Goal: Transaction & Acquisition: Register for event/course

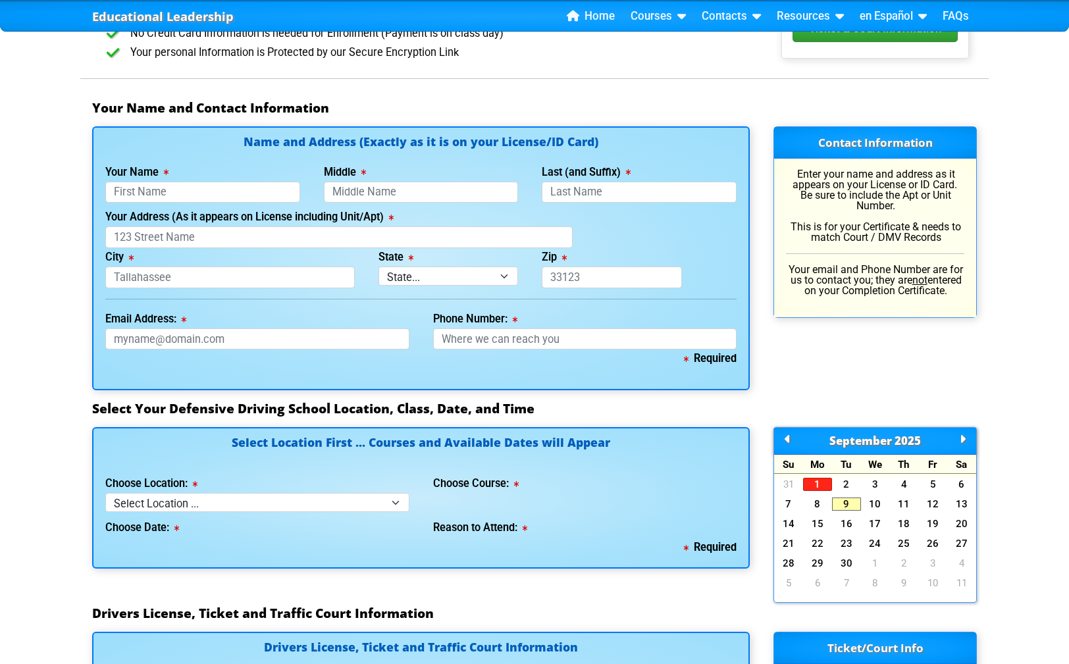
scroll to position [821, 0]
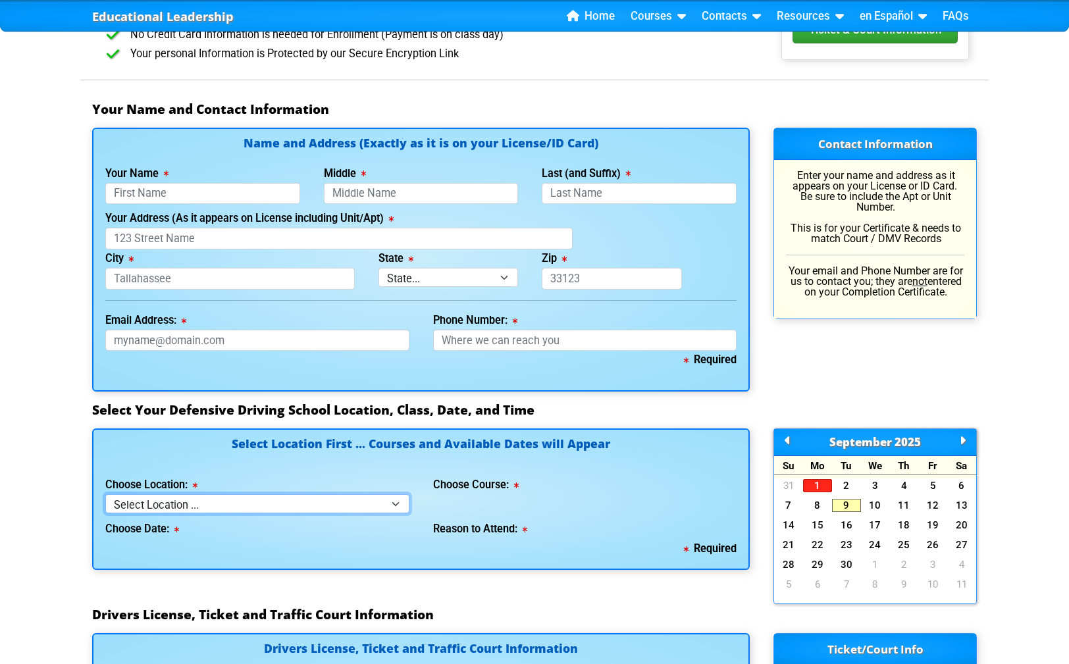
select select "2"
click option "[GEOGRAPHIC_DATA]" at bounding box center [0, 0] width 0 height 0
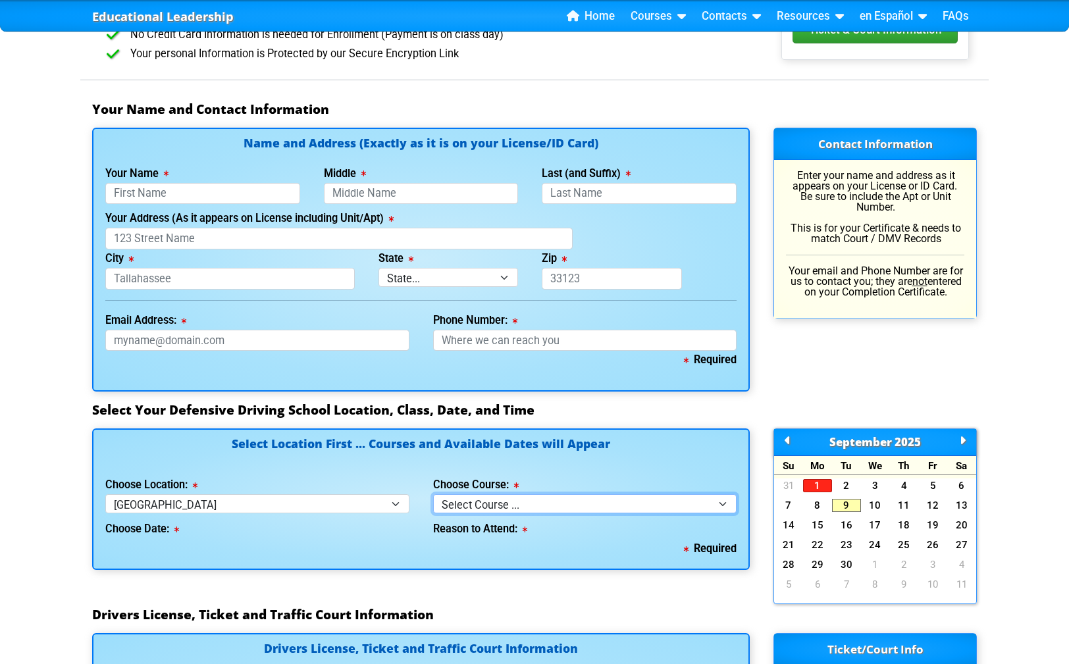
click at [433, 494] on select "Select Course ... 4 Hour BDI Class (Basic Course & TCAC) 4 Hour Under 25 Class …" at bounding box center [585, 503] width 304 height 19
select select "4"
click option "8 Hour Aggressive Driver Course" at bounding box center [0, 0] width 0 height 0
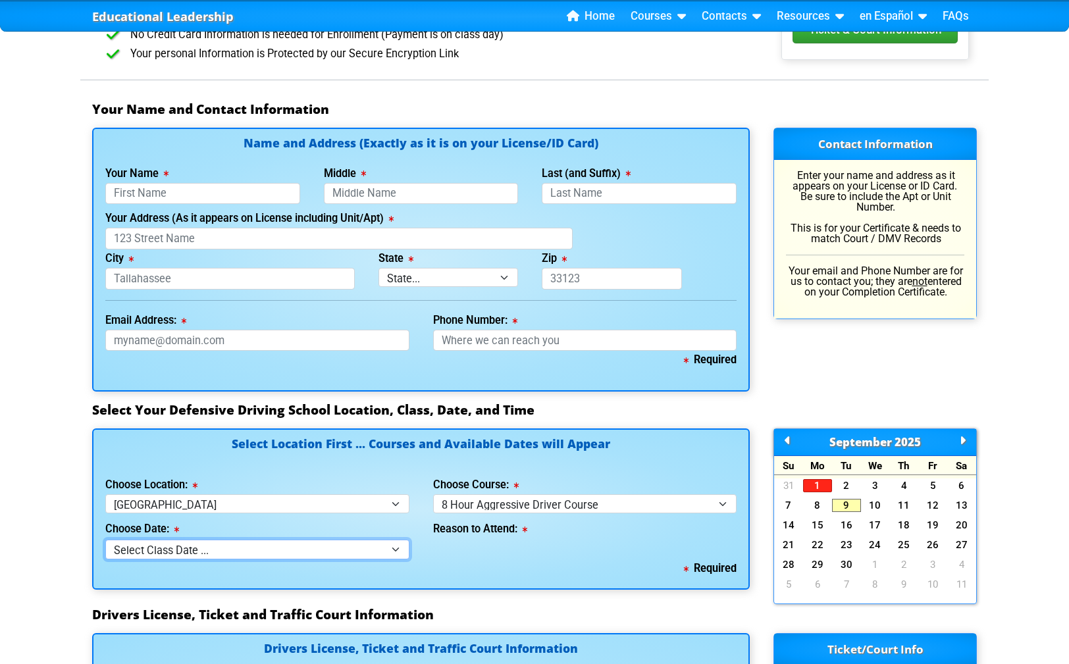
click option "Select Class Date ..." at bounding box center [0, 0] width 0 height 0
select select "[DATE], 6"
click option "[DATE] -- ([DATE] from 8:30am-5:30pm)" at bounding box center [0, 0] width 0 height 0
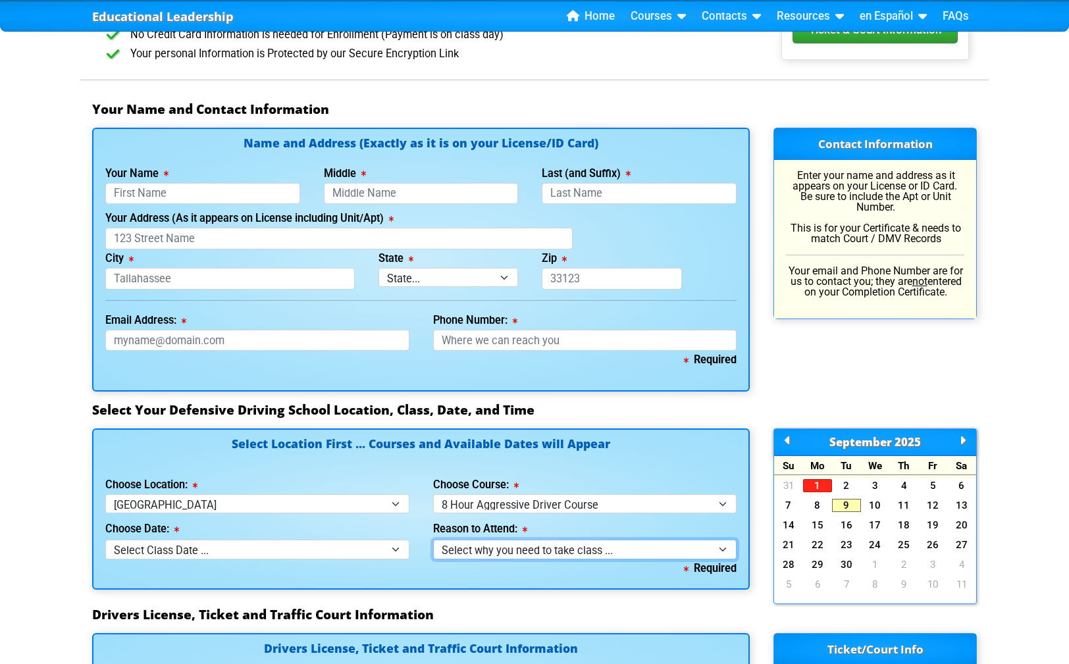
select select "8 Hour Aggressive Driver - Court Ordered"
click option "Court Order - 8 Hour Aggressive Driver Course" at bounding box center [0, 0] width 0 height 0
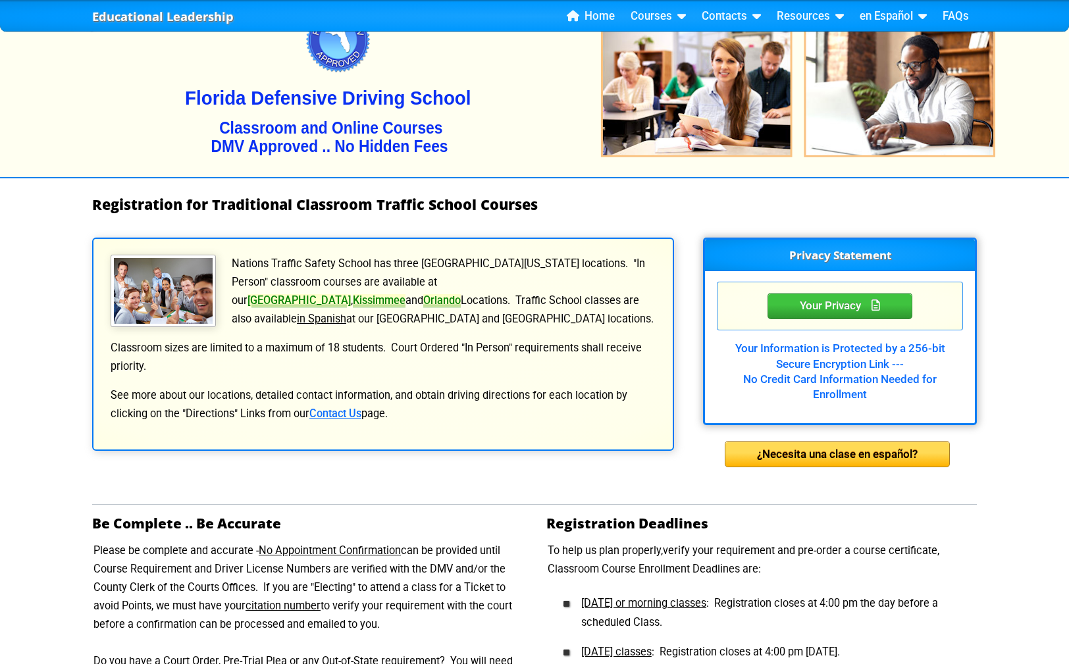
scroll to position [0, 0]
